Goal: Task Accomplishment & Management: Manage account settings

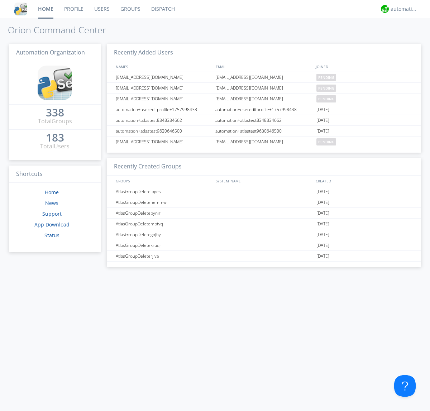
click at [101, 9] on link "Users" at bounding box center [102, 9] width 26 height 18
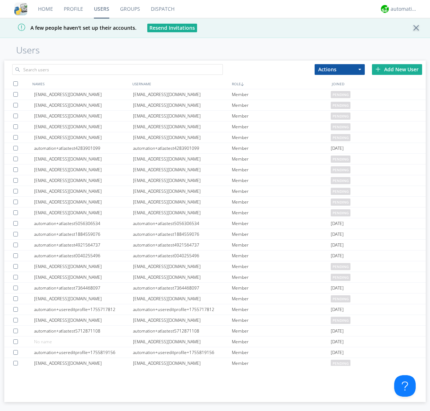
click at [397, 69] on div "Add New User" at bounding box center [397, 69] width 50 height 11
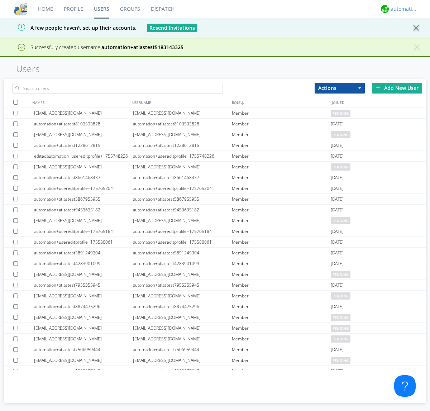
click at [402, 9] on div "automation+atlas" at bounding box center [404, 8] width 27 height 7
click at [408, 38] on div "Log Out" at bounding box center [407, 38] width 37 height 13
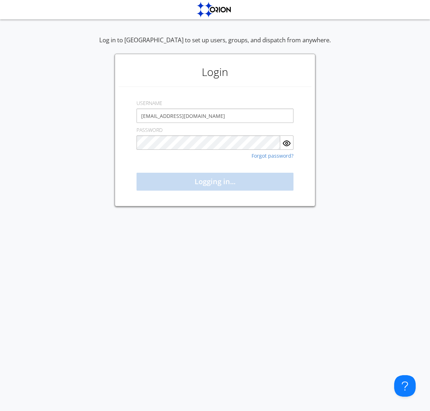
type input "[EMAIL_ADDRESS][DOMAIN_NAME]"
